Goal: Navigation & Orientation: Find specific page/section

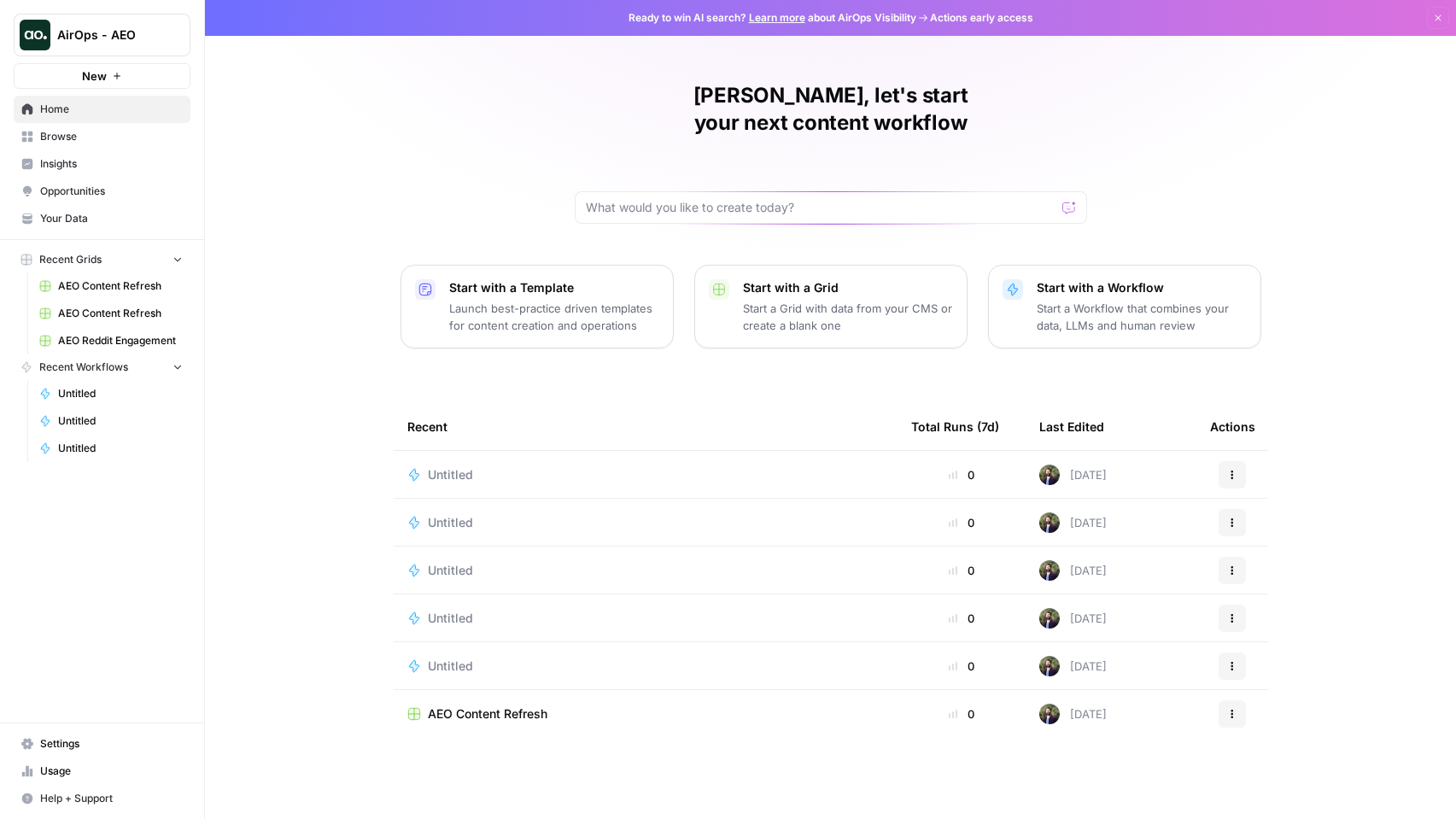
click at [73, 197] on span "Opportunities" at bounding box center [111, 192] width 142 height 16
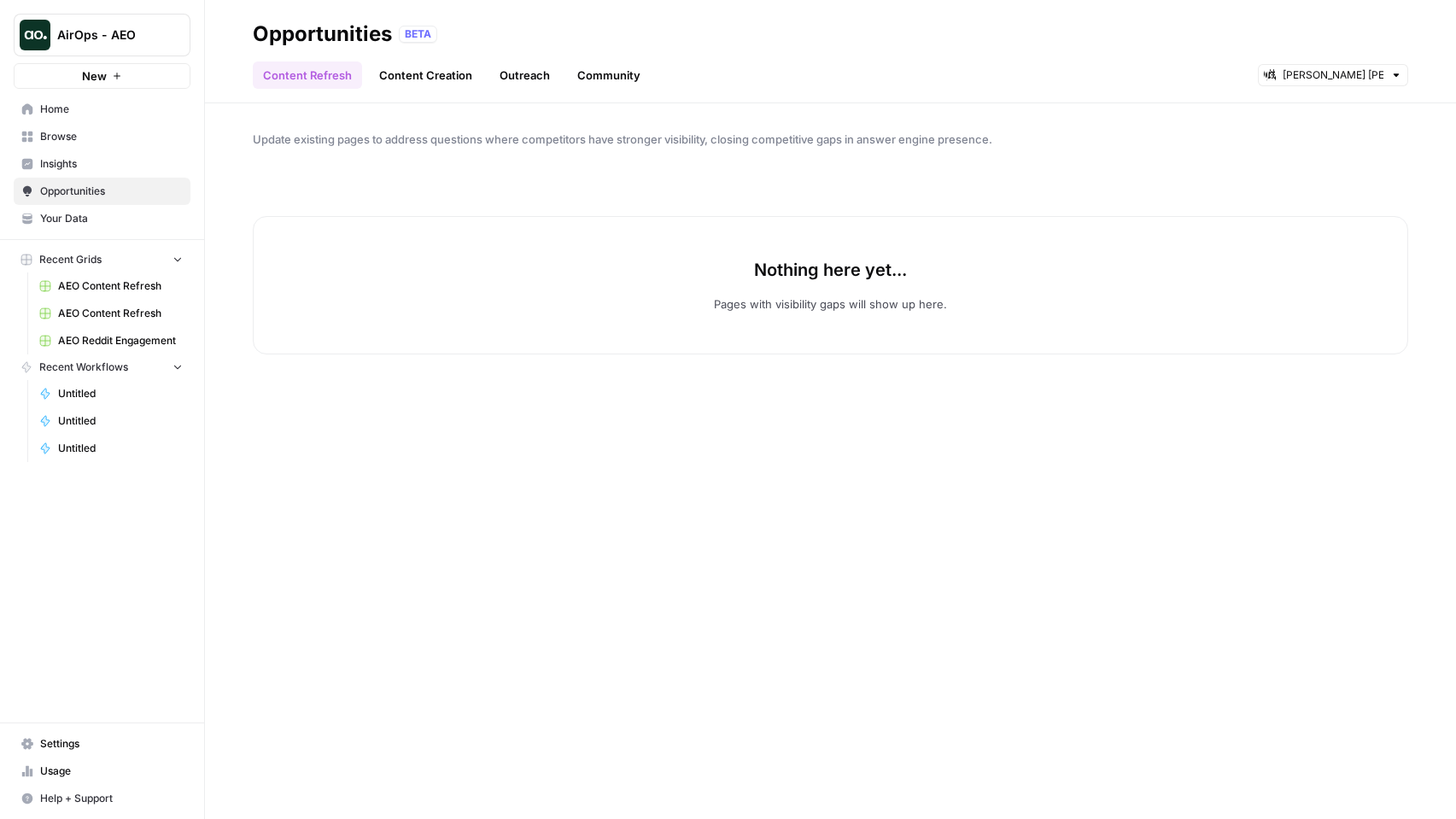
click at [468, 84] on link "Content Creation" at bounding box center [425, 75] width 114 height 27
click at [544, 78] on link "Outreach" at bounding box center [525, 75] width 71 height 27
click at [605, 68] on link "Community" at bounding box center [609, 75] width 83 height 27
click at [1378, 80] on input "text" at bounding box center [1334, 76] width 101 height 17
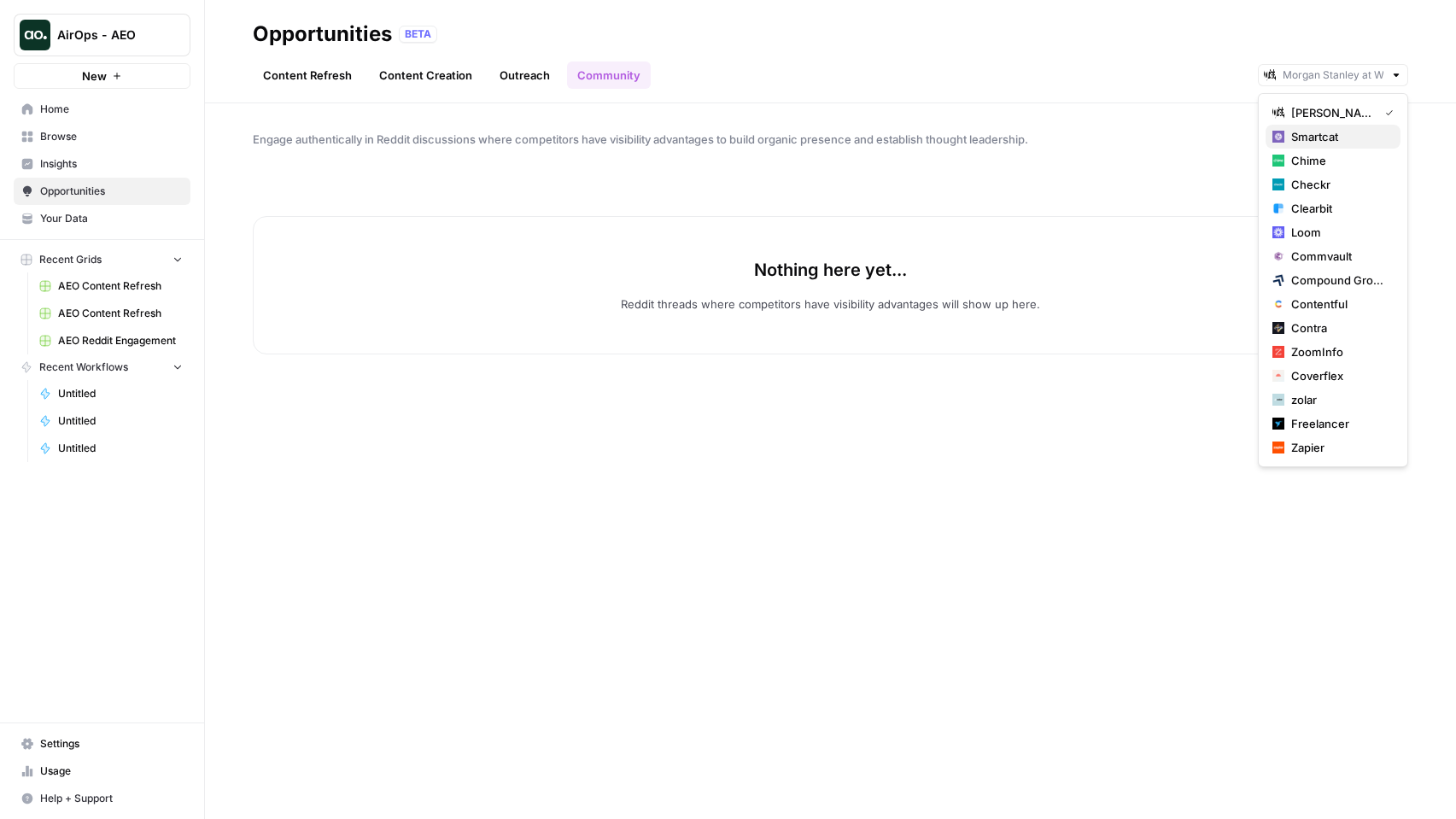
click at [1360, 143] on span "Smartcat" at bounding box center [1340, 137] width 96 height 17
type input "Smartcat"
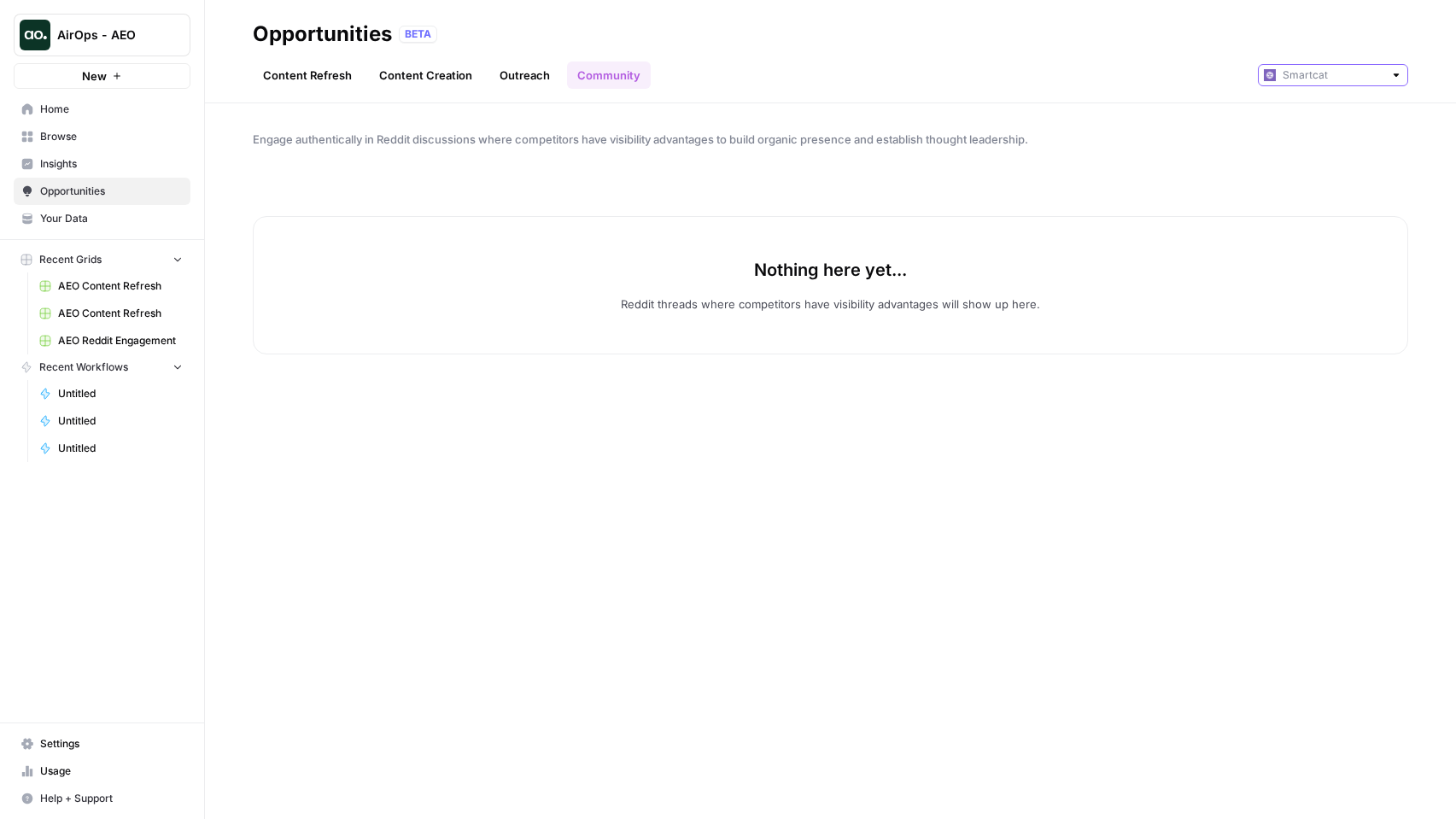
click at [1344, 81] on input "text" at bounding box center [1334, 76] width 101 height 17
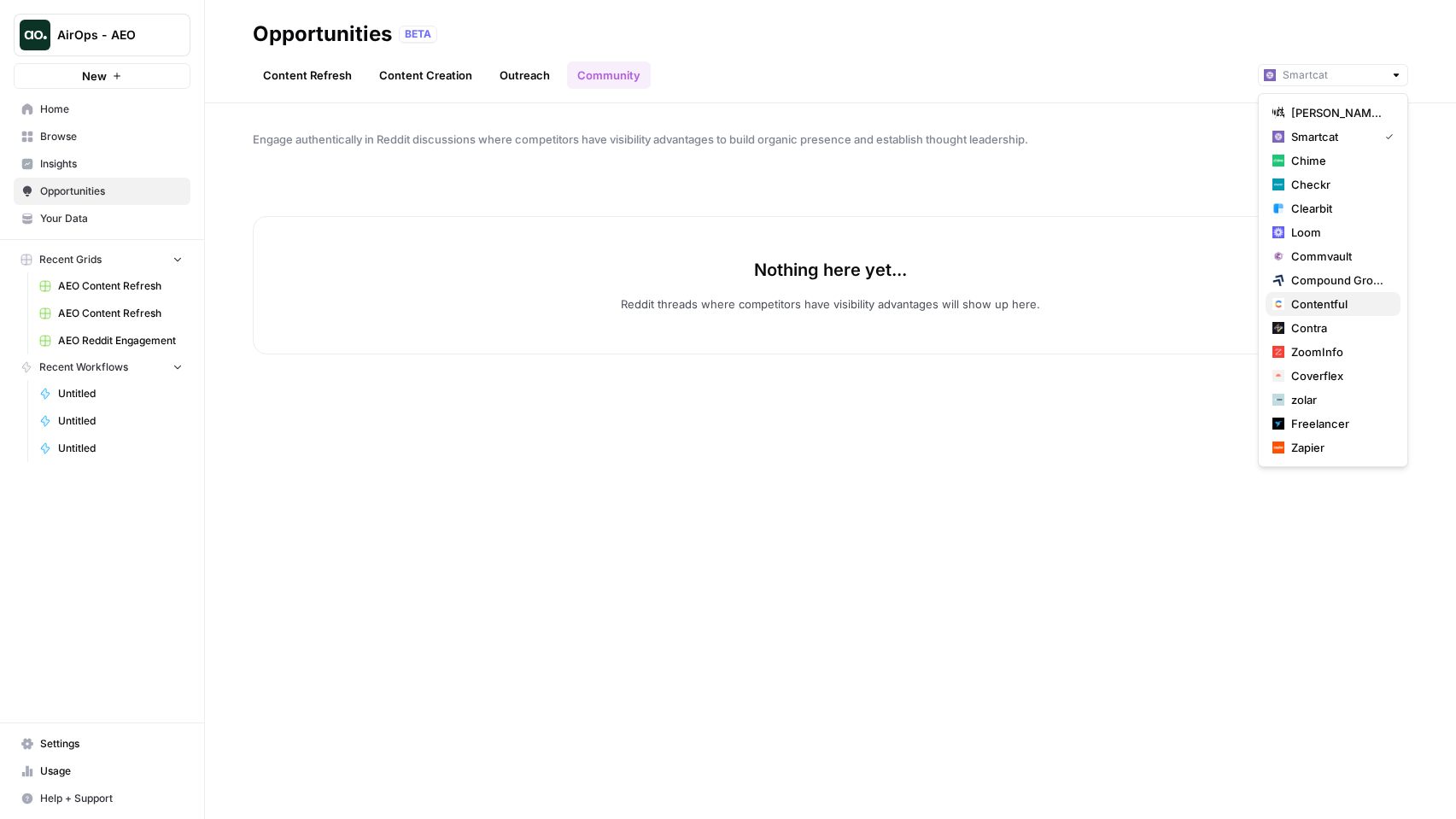
click at [1314, 294] on button "Contentful" at bounding box center [1333, 304] width 135 height 24
type input "Contentful"
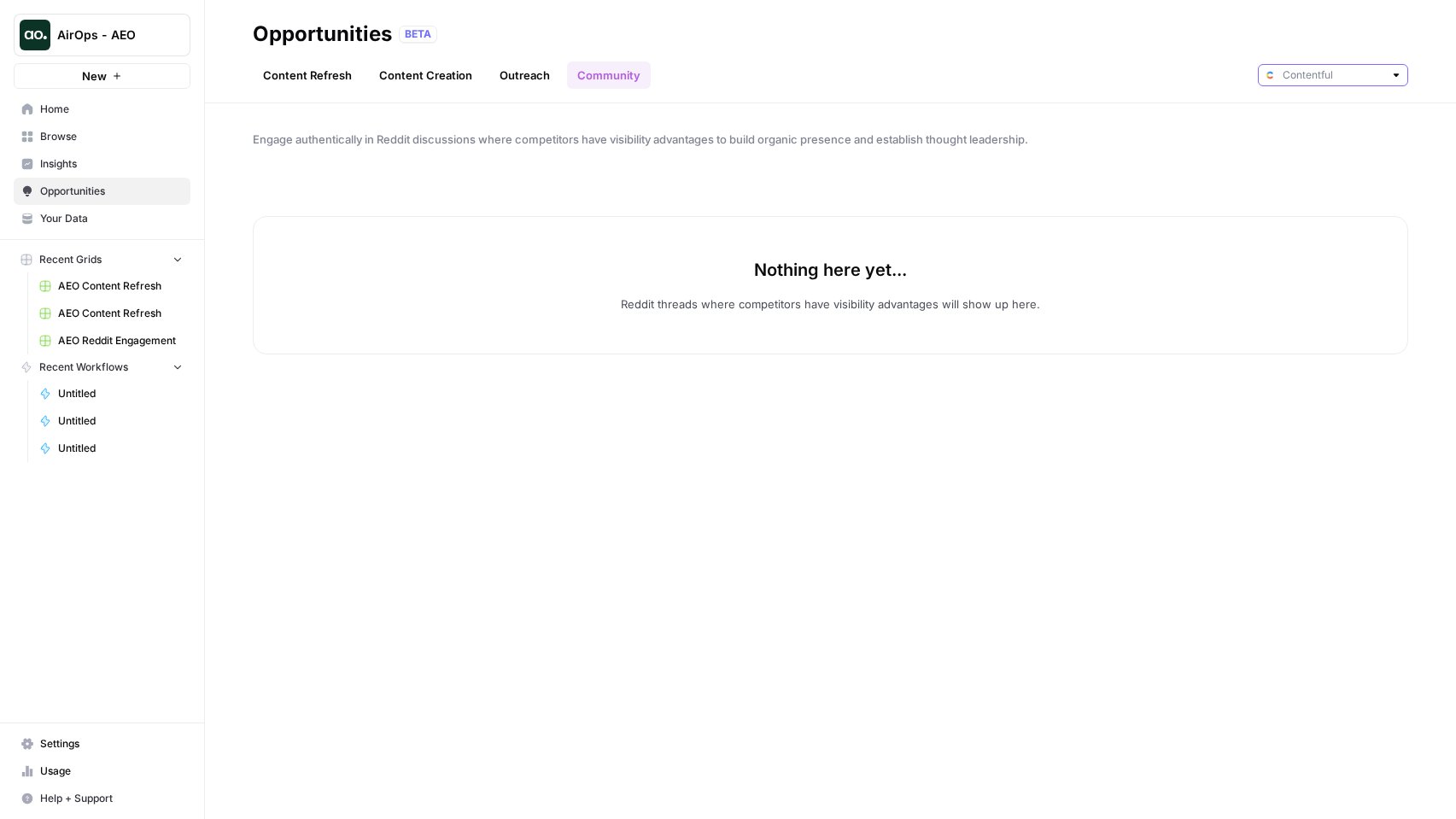
click at [1328, 79] on input "text" at bounding box center [1334, 76] width 101 height 17
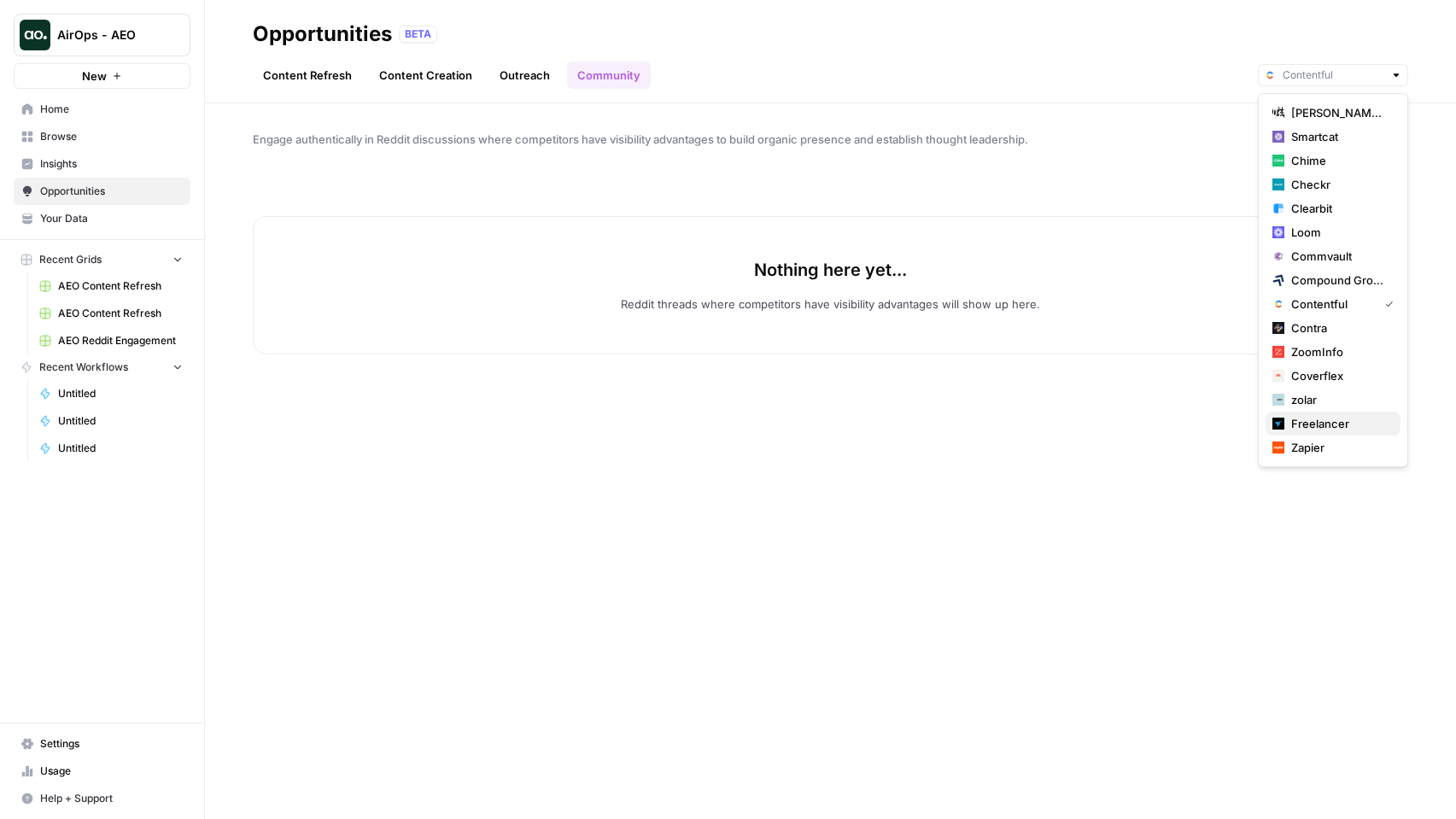
click at [1314, 418] on span "Freelancer" at bounding box center [1340, 424] width 96 height 17
type input "Freelancer"
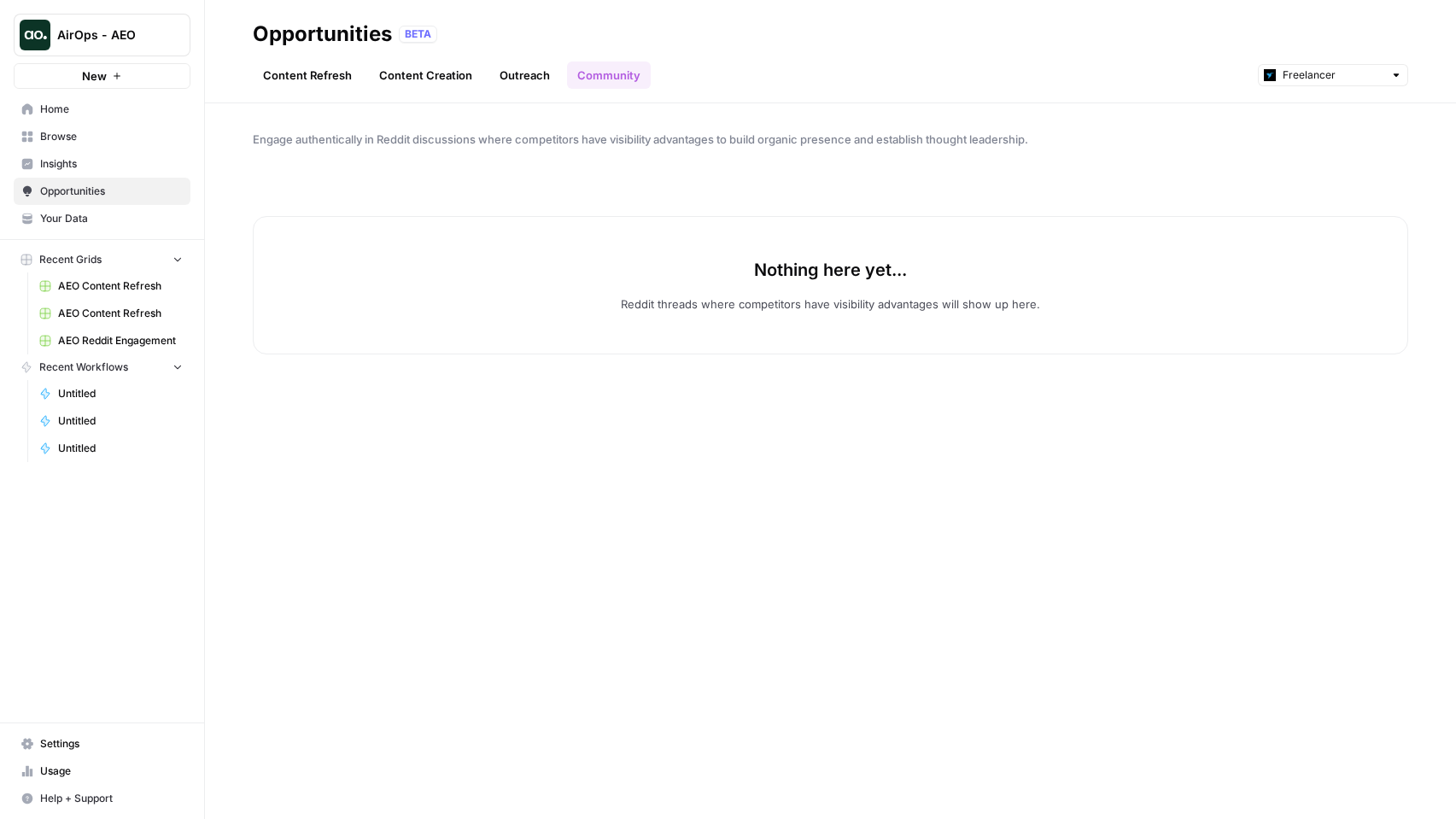
drag, startPoint x: 1402, startPoint y: 78, endPoint x: 1368, endPoint y: 88, distance: 35.4
click at [1401, 78] on div "Freelancer" at bounding box center [1333, 76] width 150 height 23
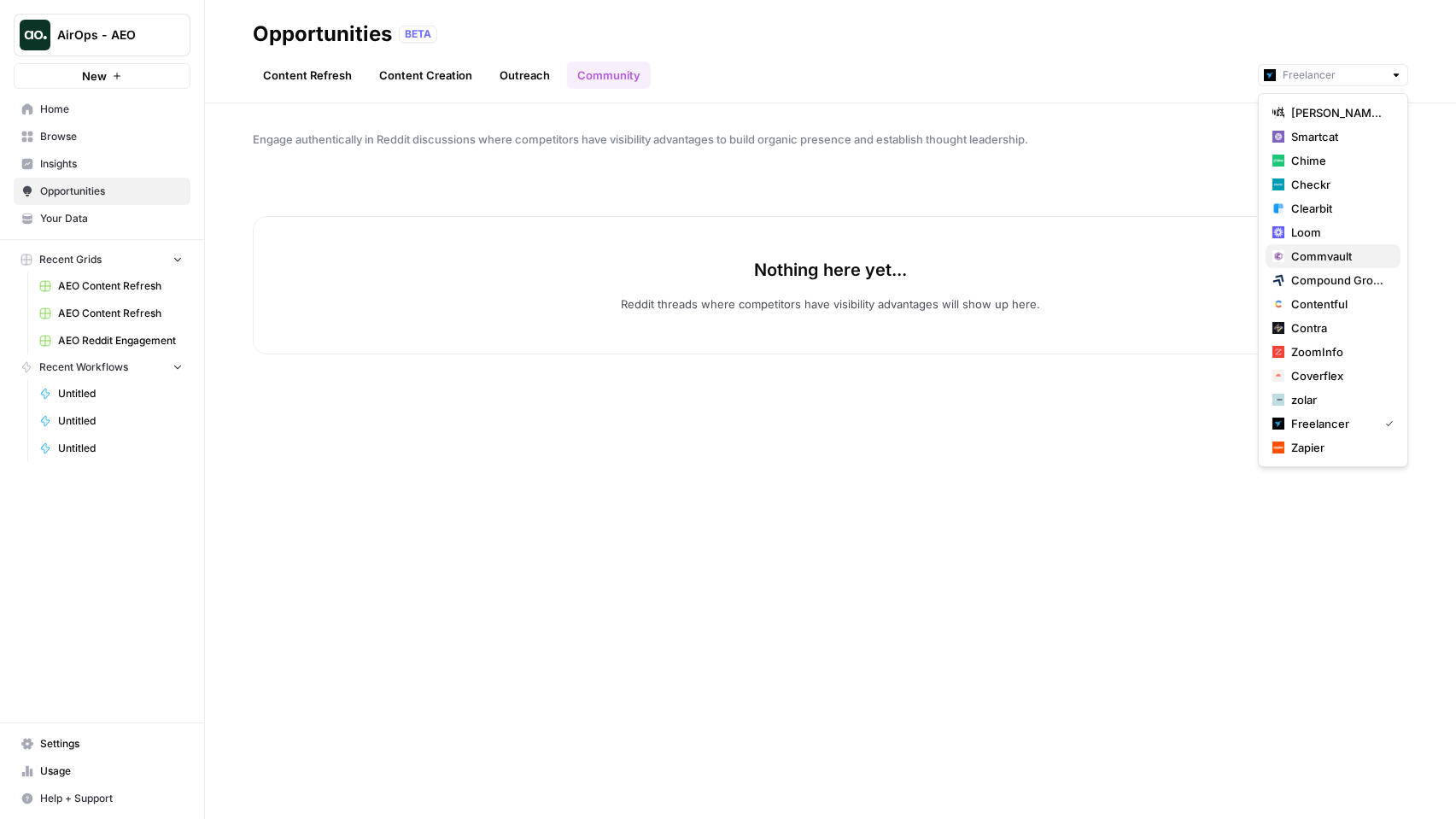
click at [1309, 251] on span "Commvault" at bounding box center [1340, 256] width 96 height 17
type input "Commvault"
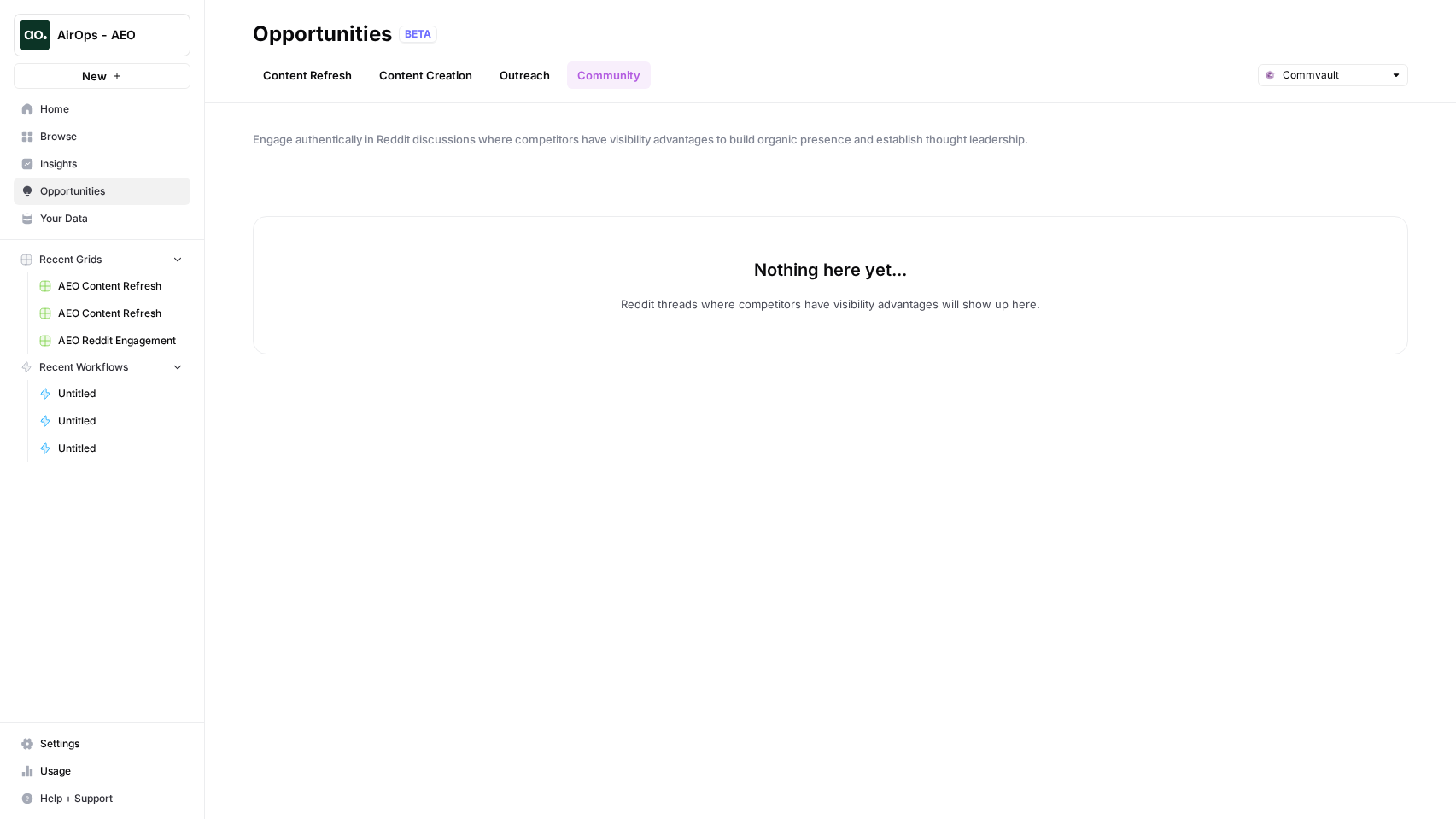
click at [294, 78] on link "Content Refresh" at bounding box center [307, 75] width 109 height 27
click at [397, 76] on link "Content Creation" at bounding box center [425, 75] width 114 height 27
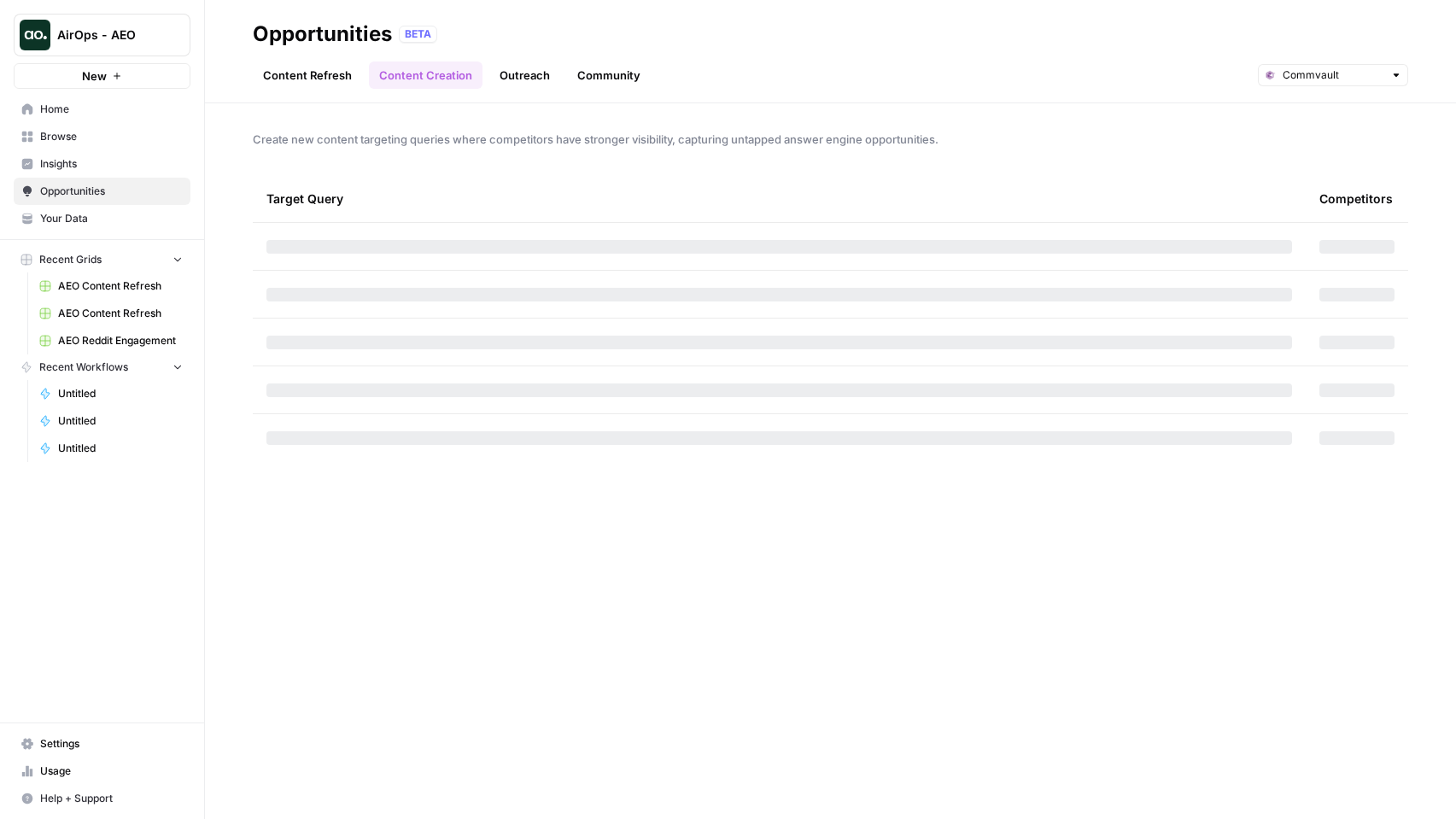
click at [526, 72] on link "Outreach" at bounding box center [525, 75] width 71 height 27
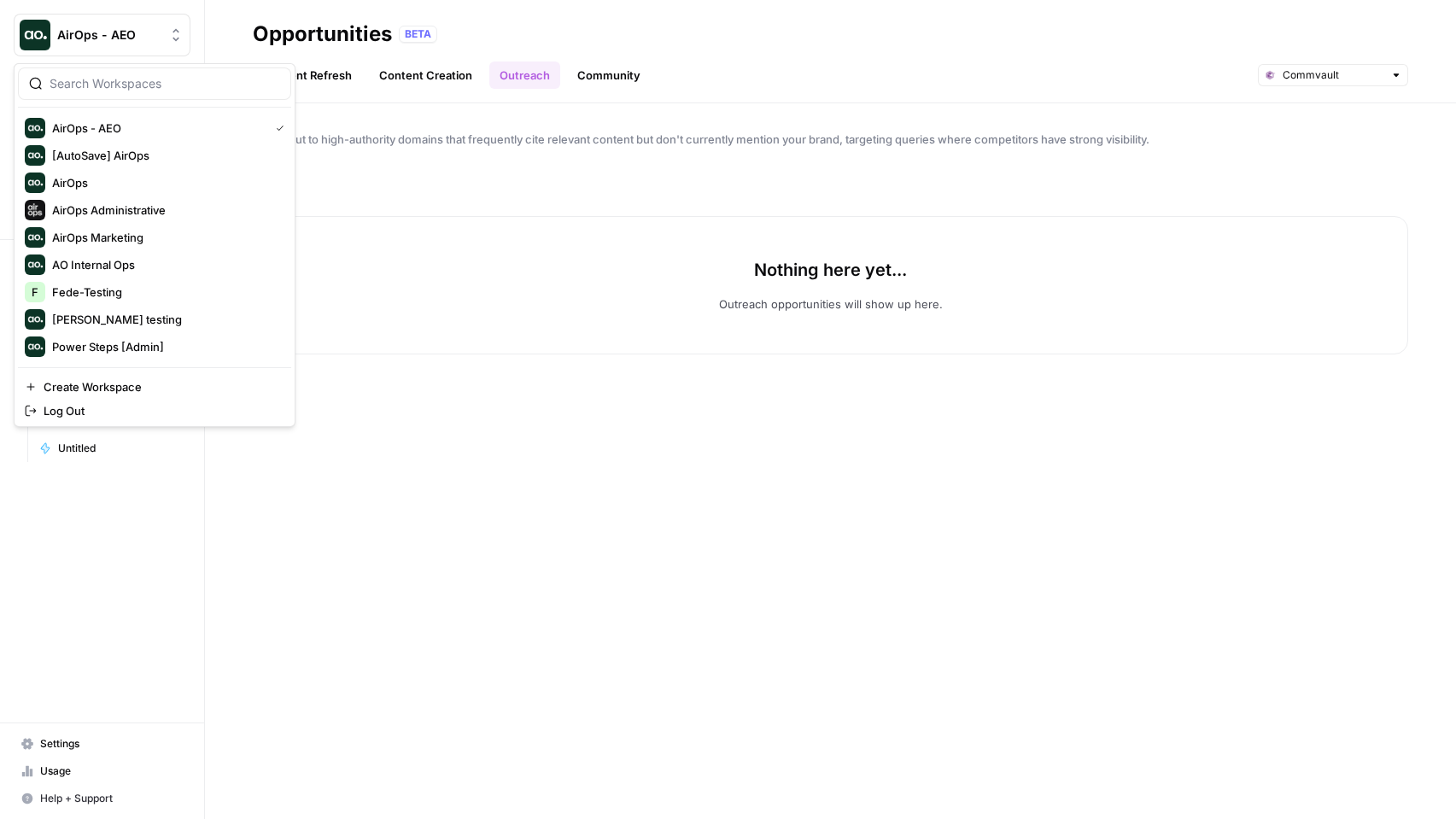
click at [122, 27] on span "AirOps - AEO" at bounding box center [109, 35] width 103 height 17
click at [168, 189] on span "AirOps" at bounding box center [165, 183] width 226 height 17
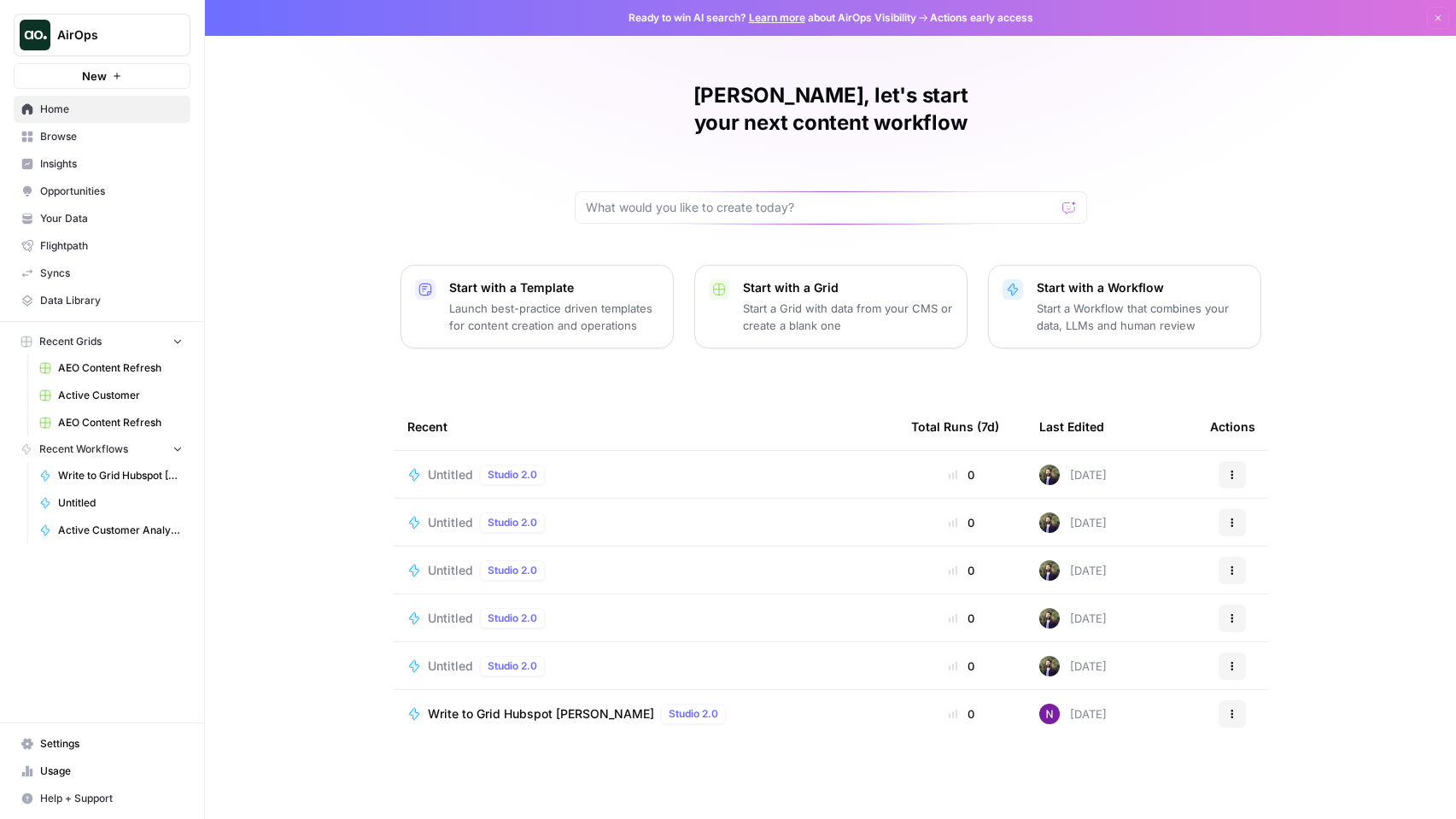
click at [117, 188] on span "Opportunities" at bounding box center [111, 192] width 142 height 16
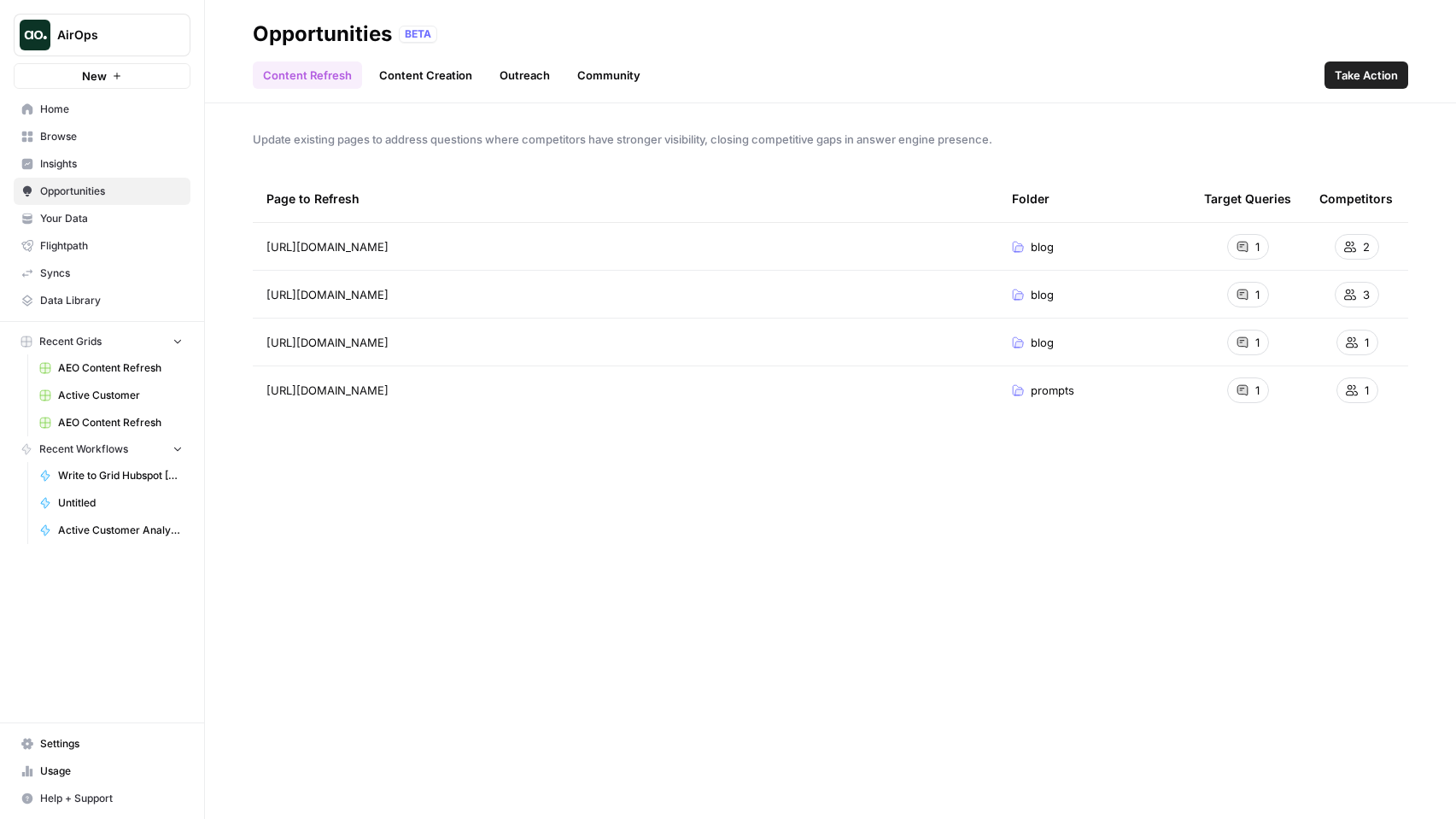
click at [1370, 69] on span "Take Action" at bounding box center [1367, 76] width 63 height 17
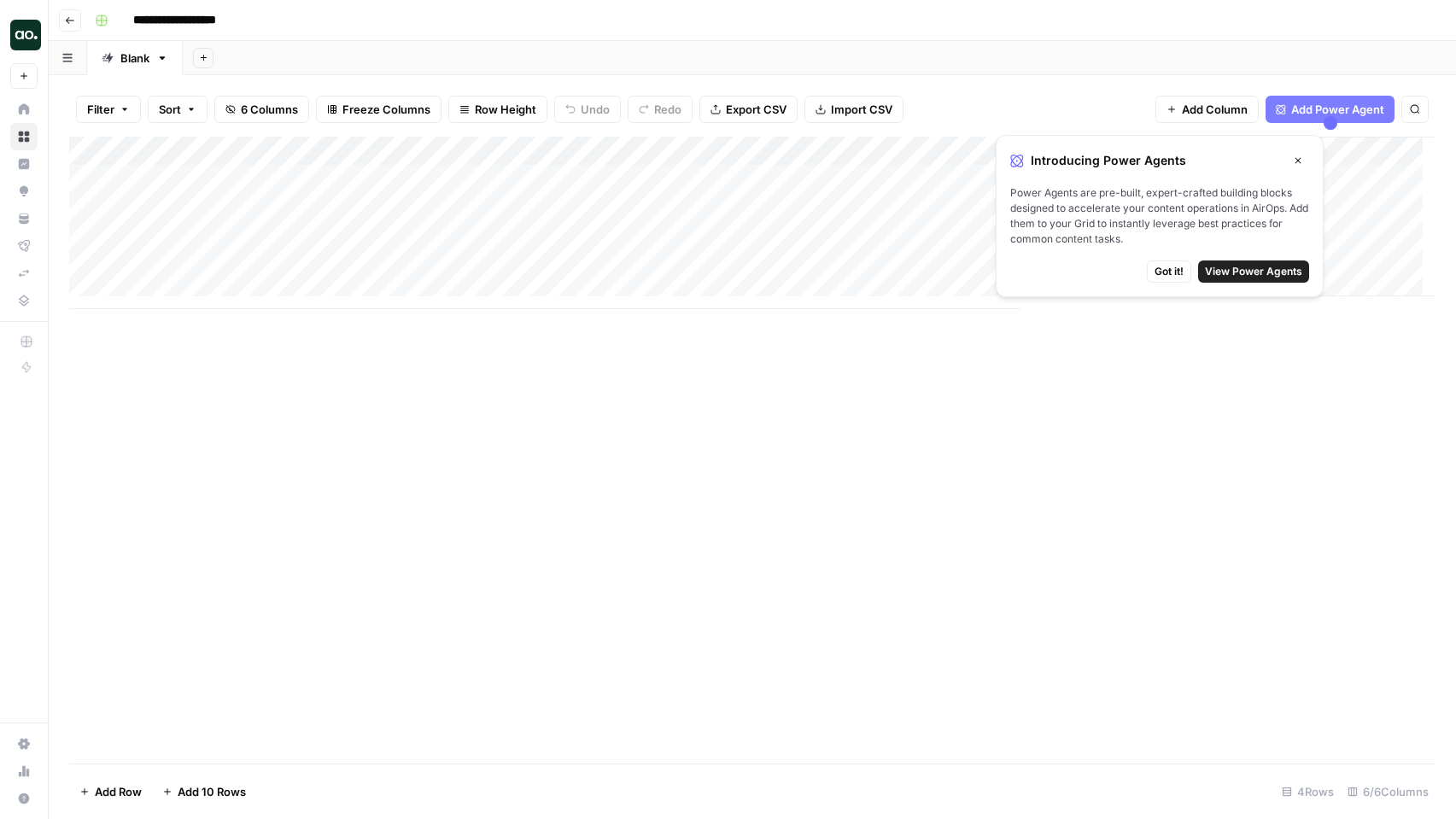
click at [70, 24] on icon "button" at bounding box center [70, 21] width 10 height 10
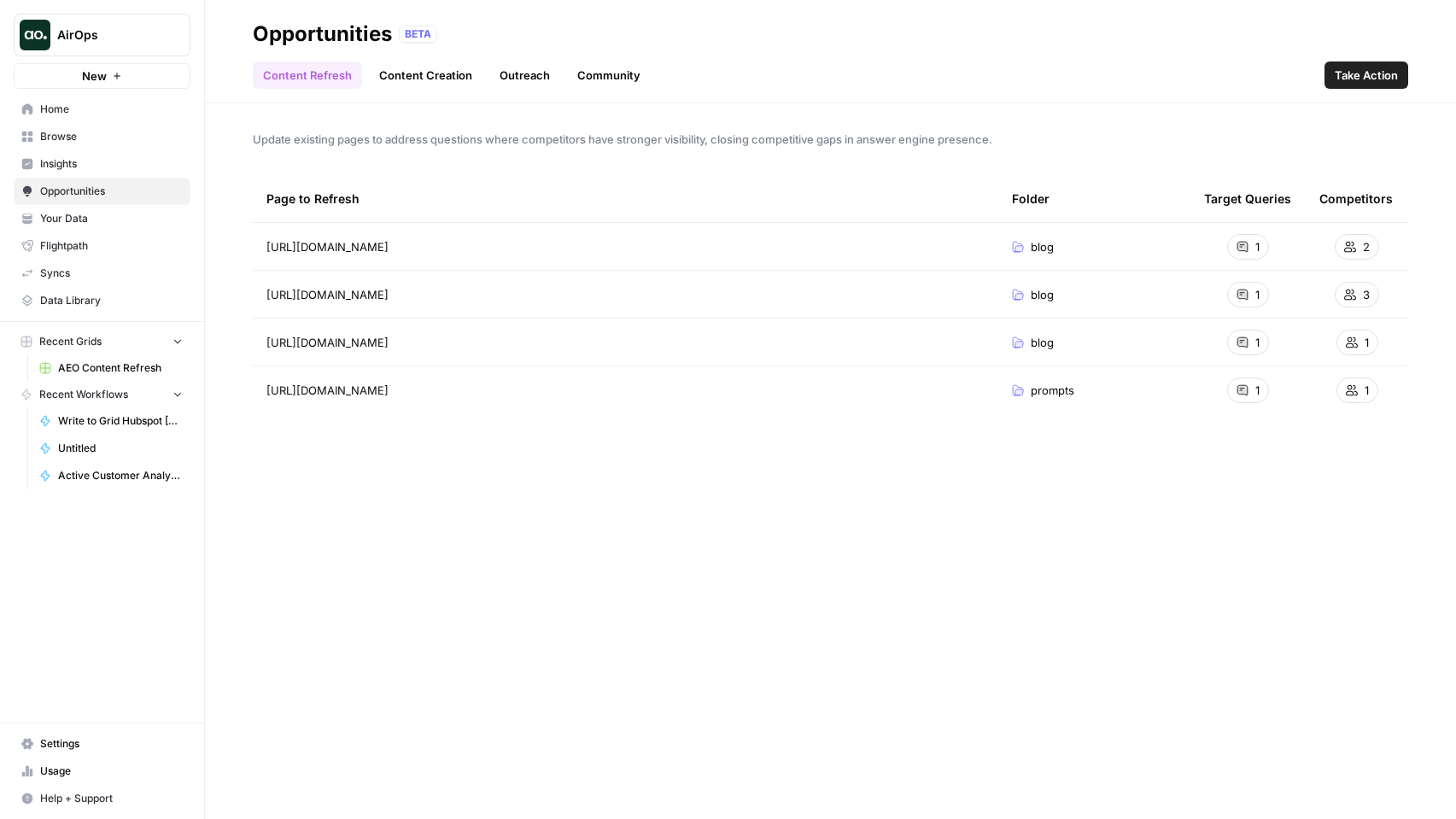
click at [405, 69] on link "Content Creation" at bounding box center [425, 75] width 114 height 27
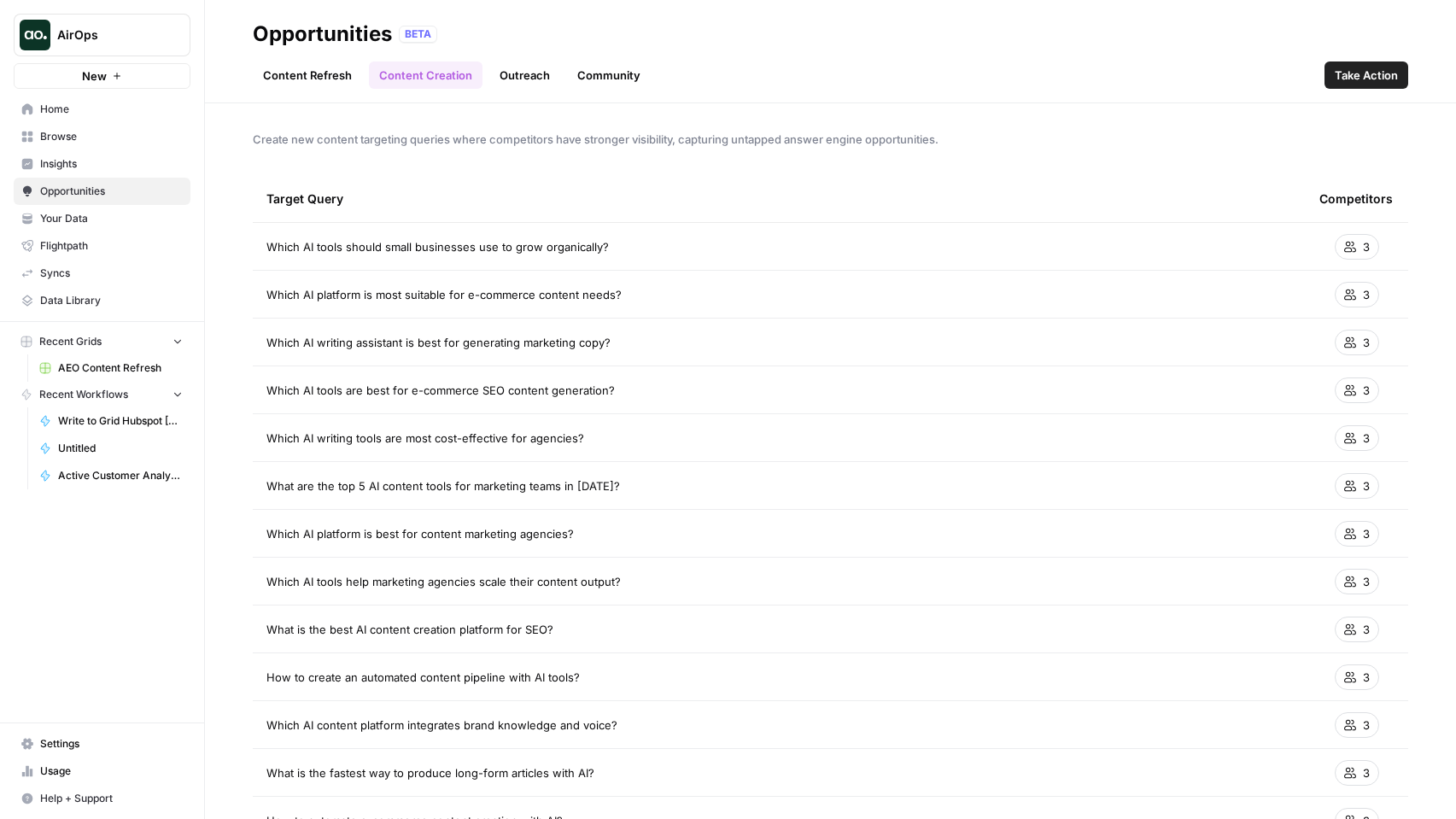
click at [512, 72] on link "Outreach" at bounding box center [525, 75] width 71 height 27
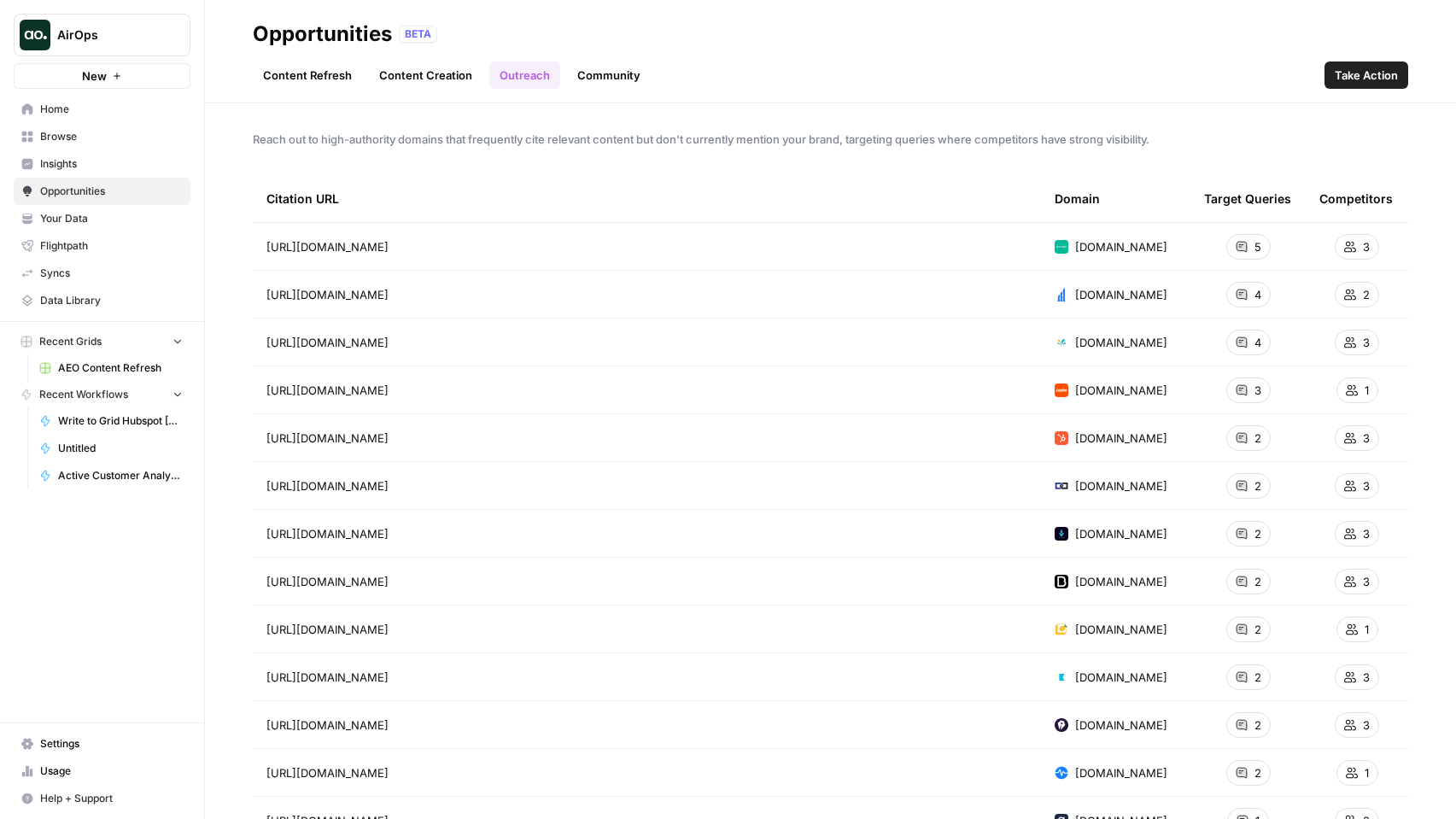
click at [593, 76] on link "Community" at bounding box center [609, 75] width 83 height 27
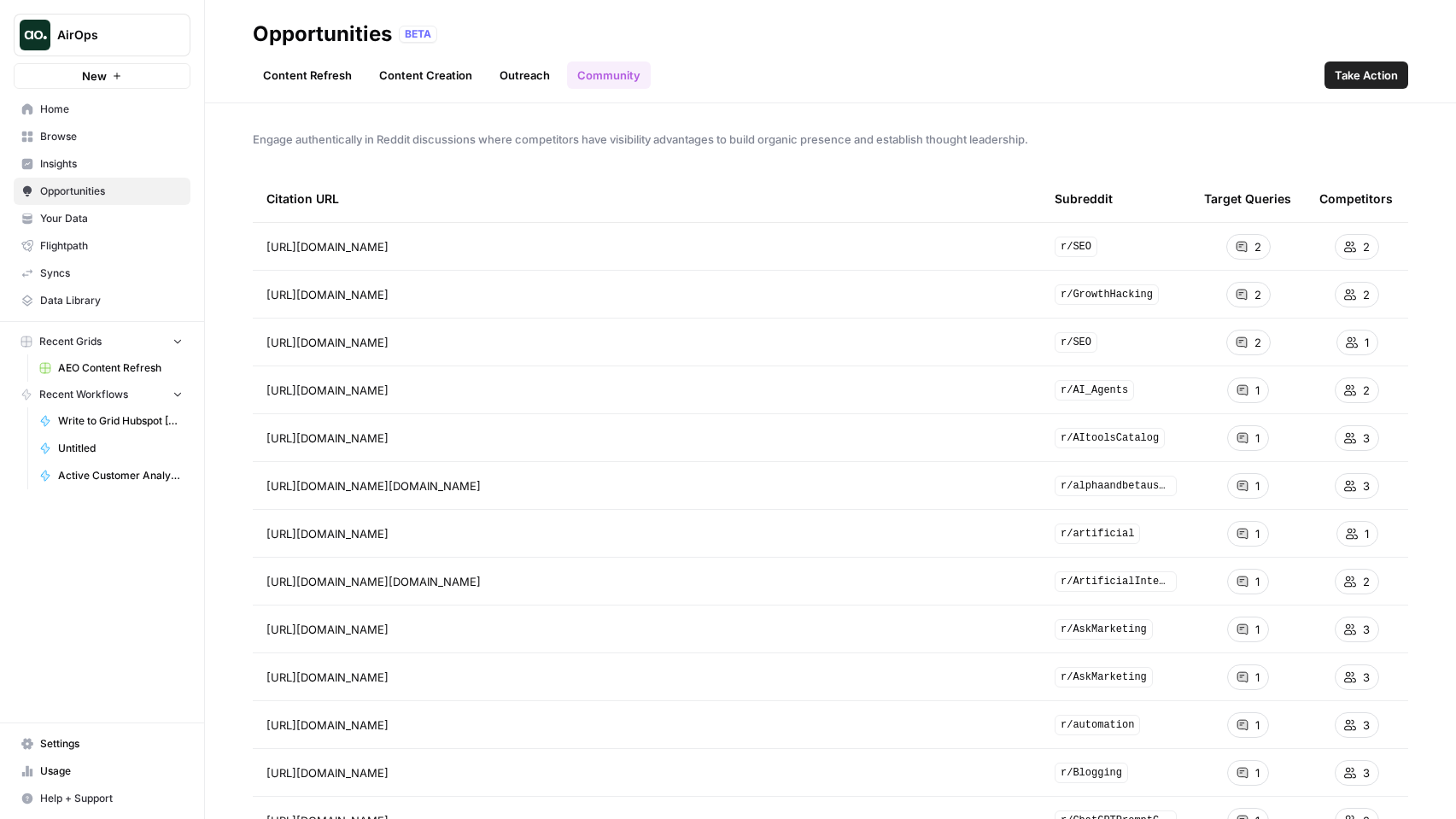
click at [521, 73] on link "Outreach" at bounding box center [525, 75] width 71 height 27
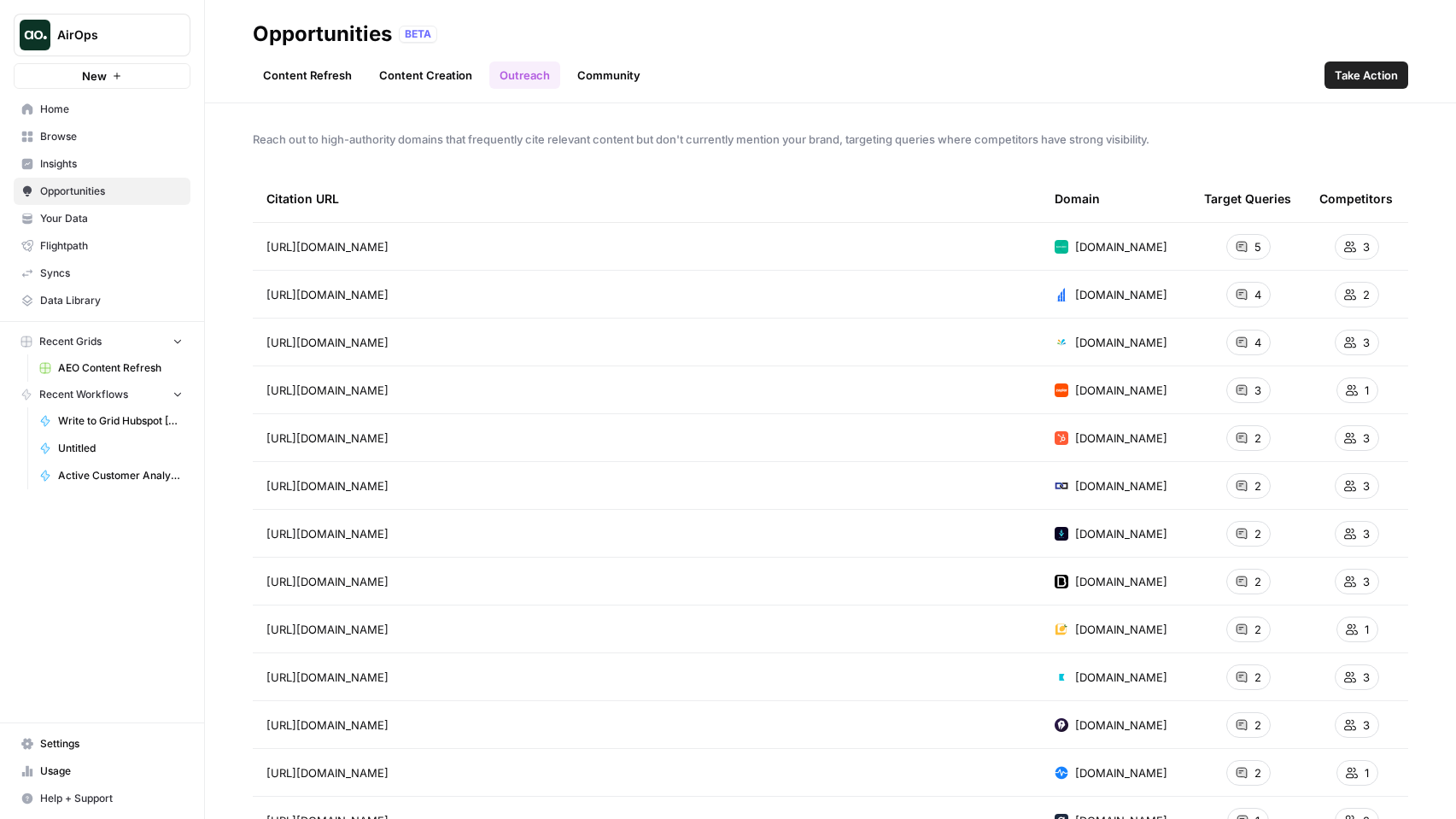
click at [403, 79] on link "Content Creation" at bounding box center [425, 75] width 114 height 27
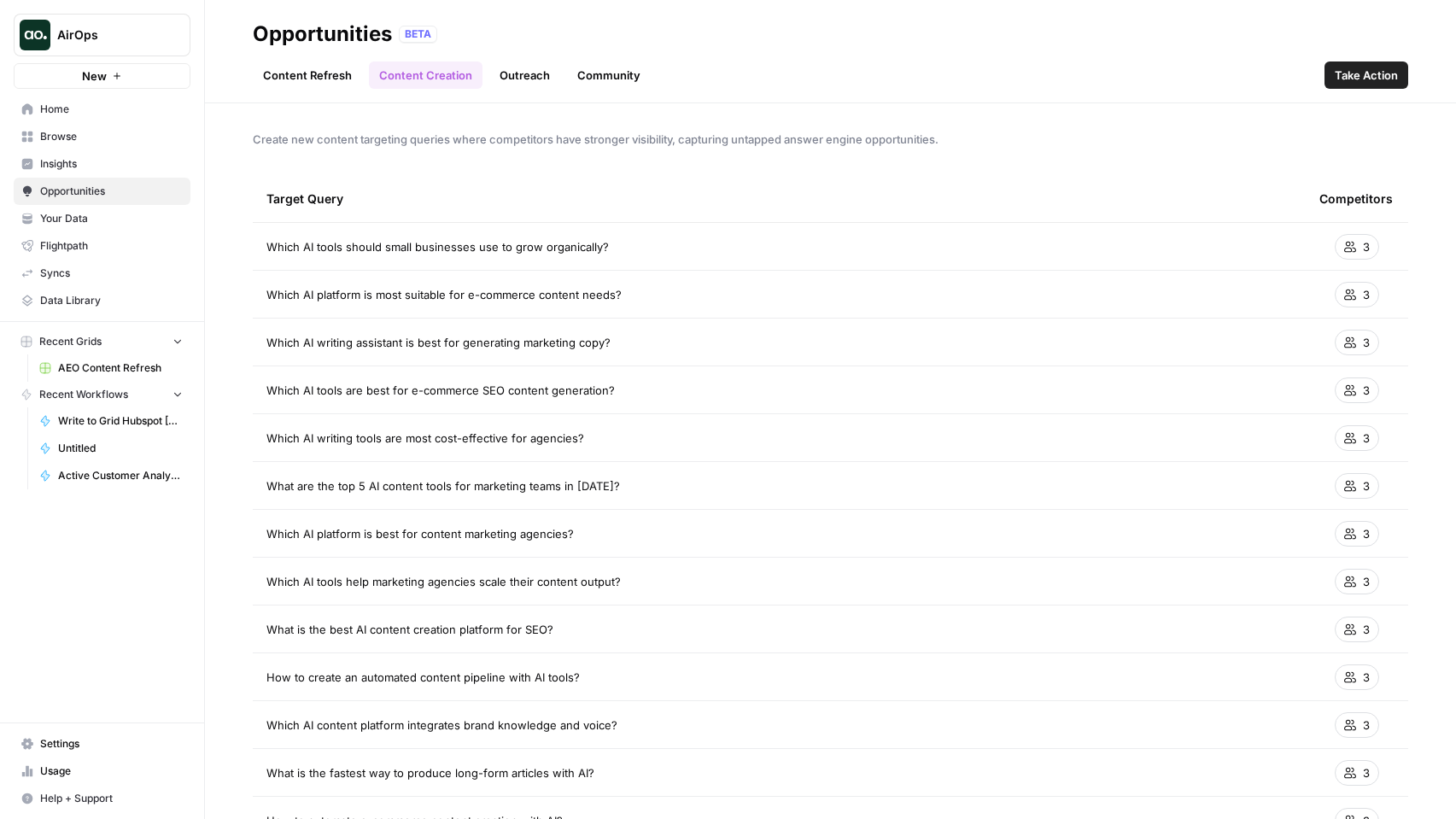
click at [313, 80] on link "Content Refresh" at bounding box center [307, 75] width 109 height 27
